Goal: Task Accomplishment & Management: Manage account settings

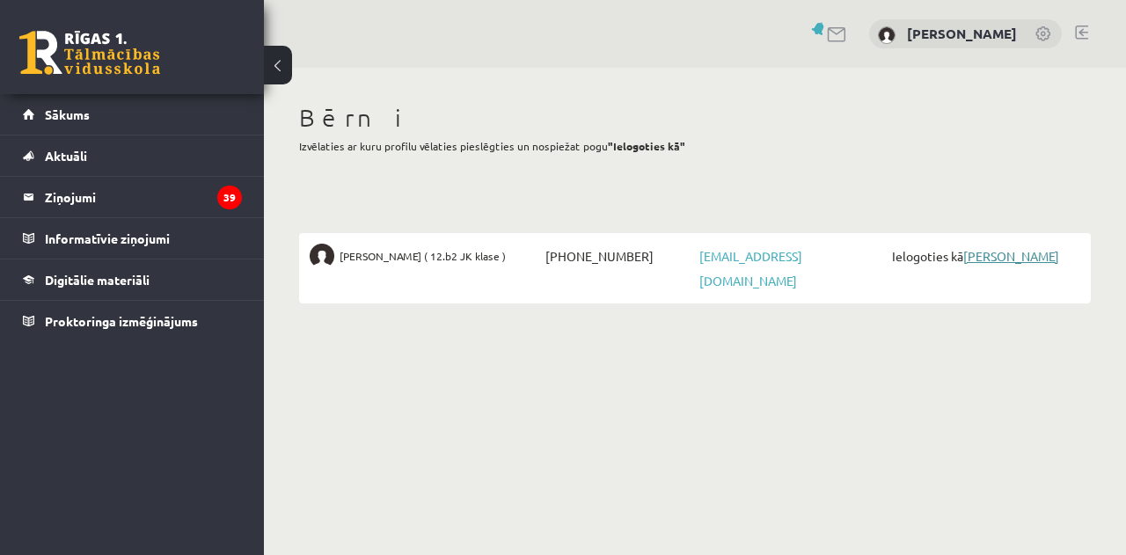
click at [1008, 250] on link "[PERSON_NAME]" at bounding box center [1011, 256] width 96 height 16
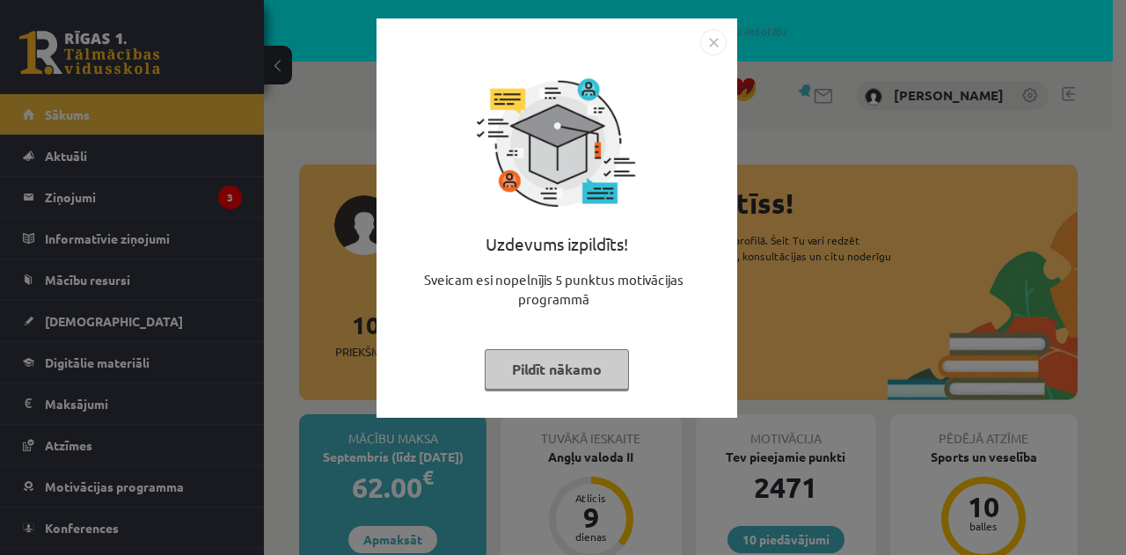
click at [587, 368] on button "Pildīt nākamo" at bounding box center [557, 369] width 144 height 40
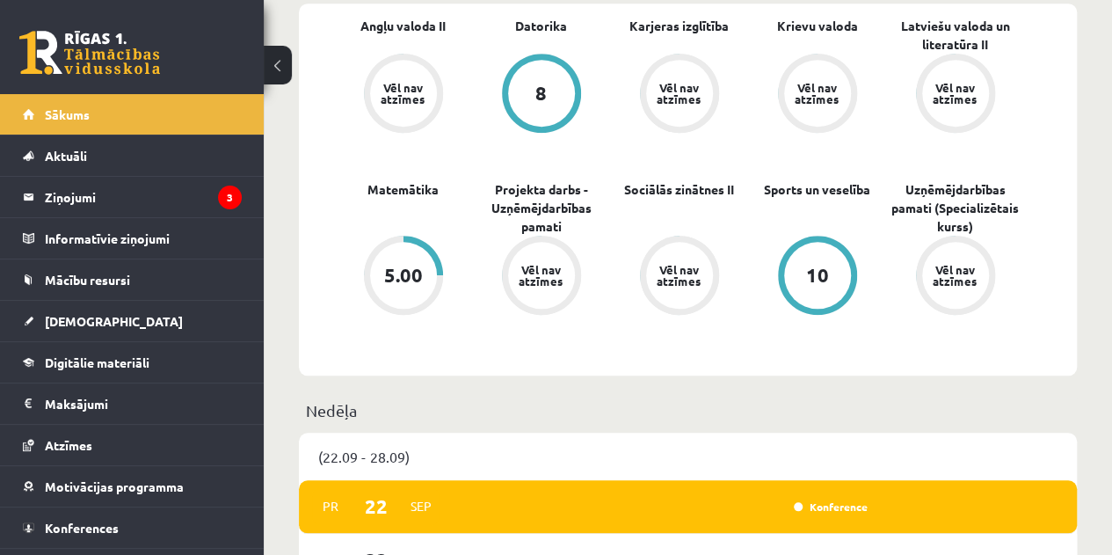
scroll to position [616, 0]
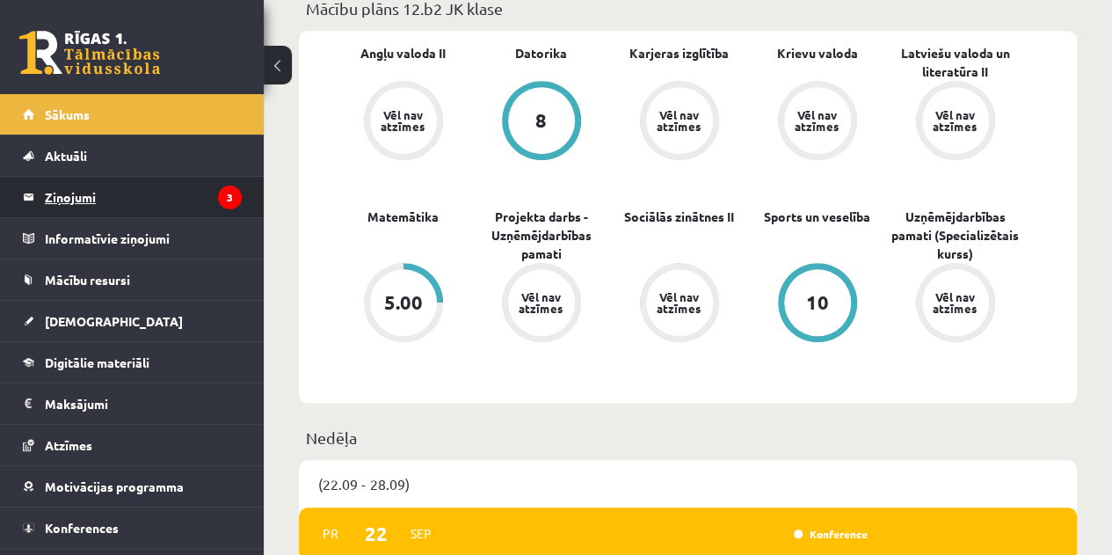
click at [94, 189] on legend "Ziņojumi 3" at bounding box center [143, 197] width 197 height 40
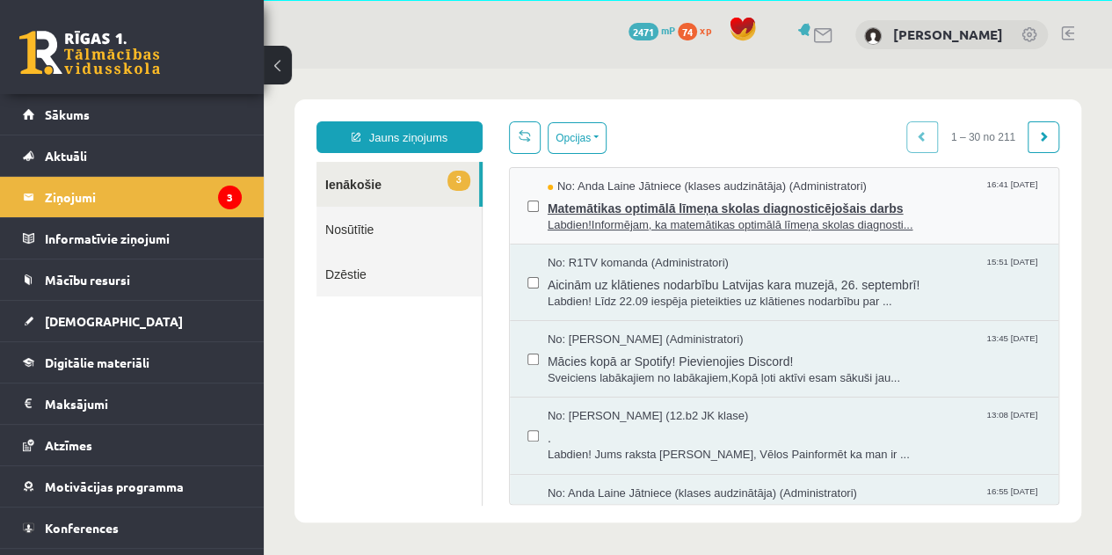
click at [677, 204] on span "Matemātikas optimālā līmeņa skolas diagnosticējošais darbs" at bounding box center [794, 206] width 493 height 22
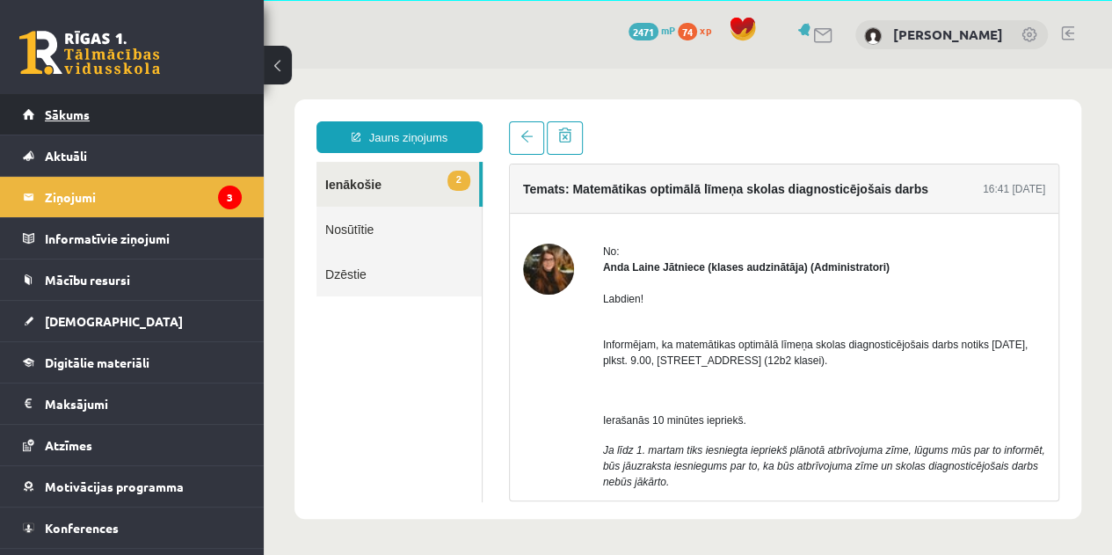
click at [56, 111] on span "Sākums" at bounding box center [67, 114] width 45 height 16
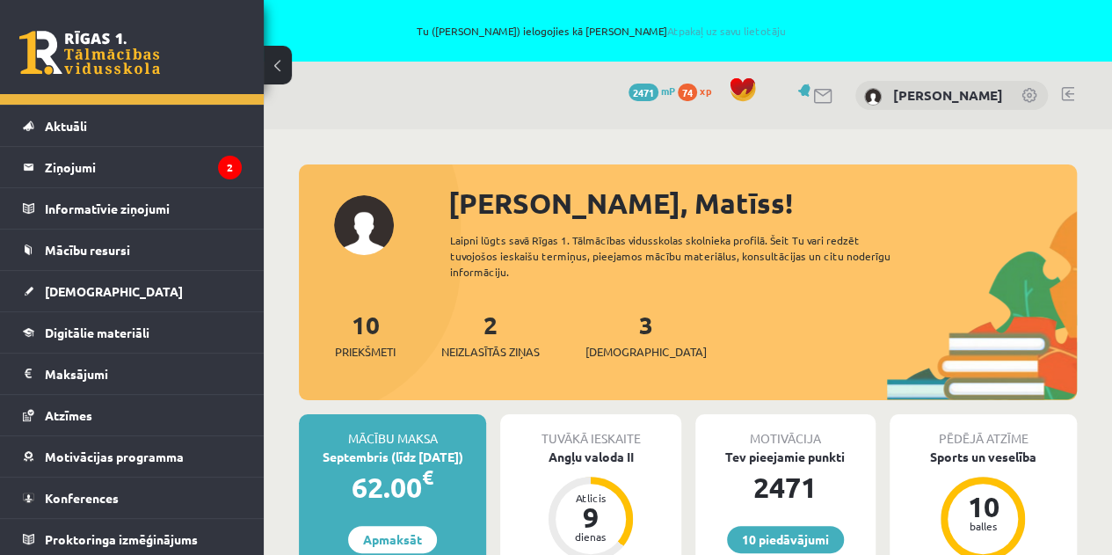
click at [1073, 96] on link at bounding box center [1067, 94] width 13 height 14
